Goal: Task Accomplishment & Management: Manage account settings

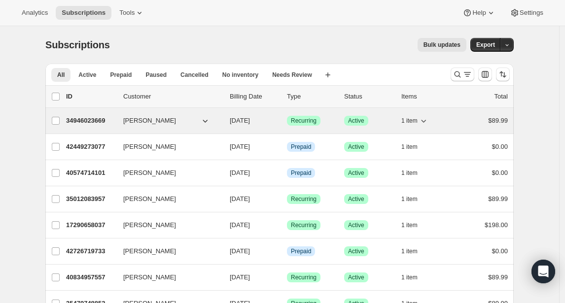
click at [84, 121] on p "34946023669" at bounding box center [90, 121] width 49 height 10
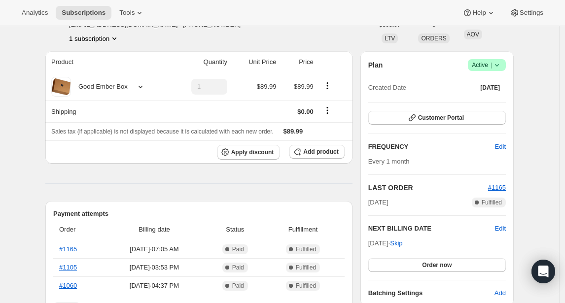
scroll to position [65, 0]
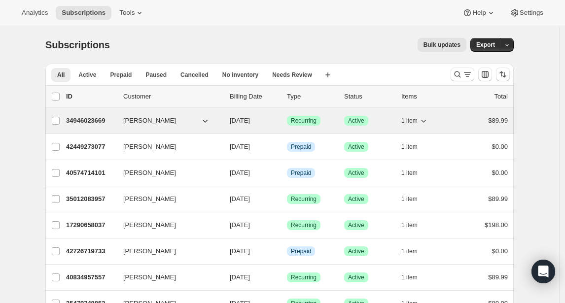
click at [98, 120] on p "34946023669" at bounding box center [90, 121] width 49 height 10
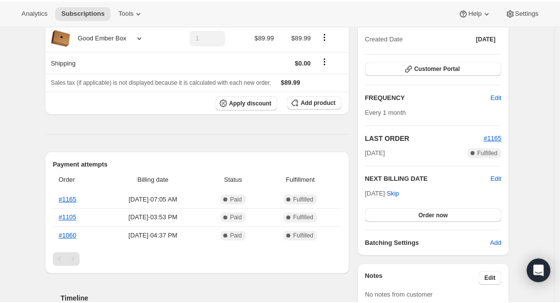
scroll to position [7, 0]
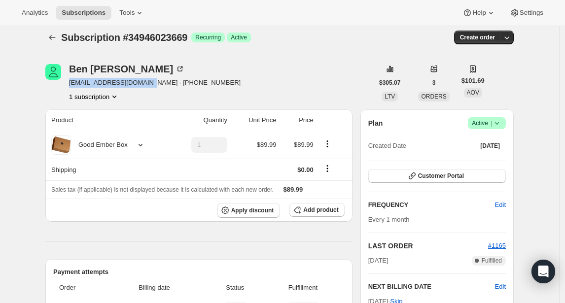
drag, startPoint x: 73, startPoint y: 83, endPoint x: 147, endPoint y: 85, distance: 75.0
click at [147, 85] on span "[EMAIL_ADDRESS][DOMAIN_NAME] · [PHONE_NUMBER]" at bounding box center [155, 83] width 172 height 10
copy span "[EMAIL_ADDRESS][DOMAIN_NAME]"
